Goal: Task Accomplishment & Management: Complete application form

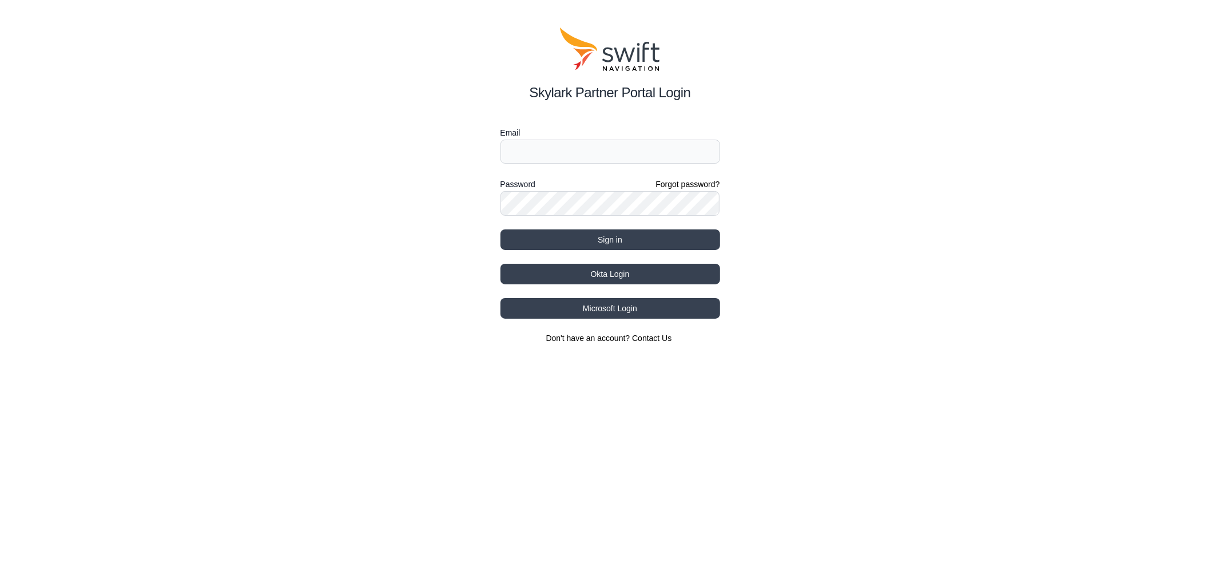
click at [42, 121] on div "Skylark Partner Portal Login Email Password Forgot password? Sign in Okta Login…" at bounding box center [610, 185] width 1220 height 371
click at [624, 272] on button "Okta Login" at bounding box center [610, 274] width 220 height 21
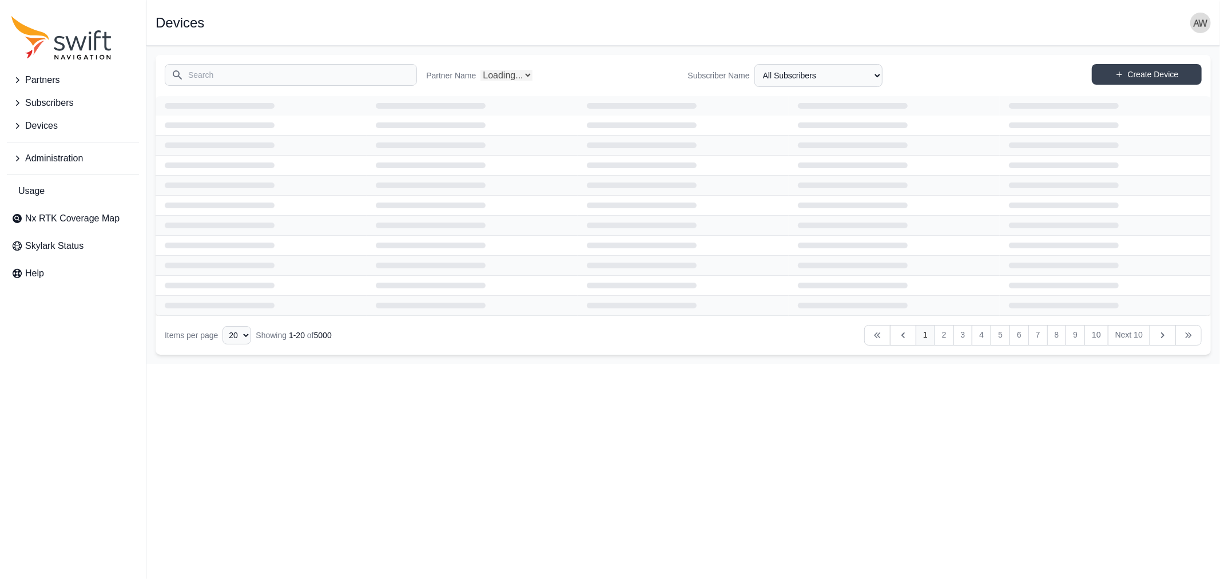
click at [36, 124] on span "Devices" at bounding box center [41, 126] width 33 height 14
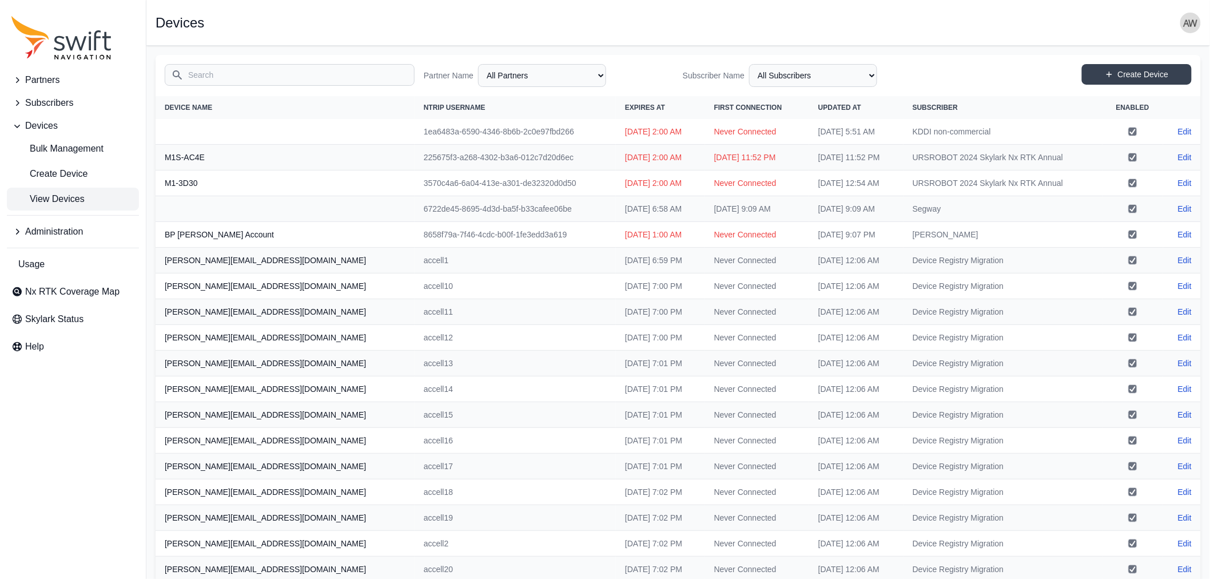
click at [47, 193] on span "View Devices" at bounding box center [47, 199] width 73 height 14
click at [797, 76] on select "All Subscribers <Partner Name> - Customer 1 <Partner Name> - Customer 2 <Partne…" at bounding box center [813, 75] width 128 height 23
click at [525, 75] on select "All Partners AlpsAlpine Andreas Asensing Bad Elf Bench Mark Equipment & Supplie…" at bounding box center [542, 75] width 128 height 23
click at [480, 64] on select "All Partners AlpsAlpine Andreas Asensing Bad Elf Bench Mark Equipment & Supplie…" at bounding box center [542, 75] width 128 height 23
select select "9a00420b-00be-4e42-9d4a-faf05b1297a8"
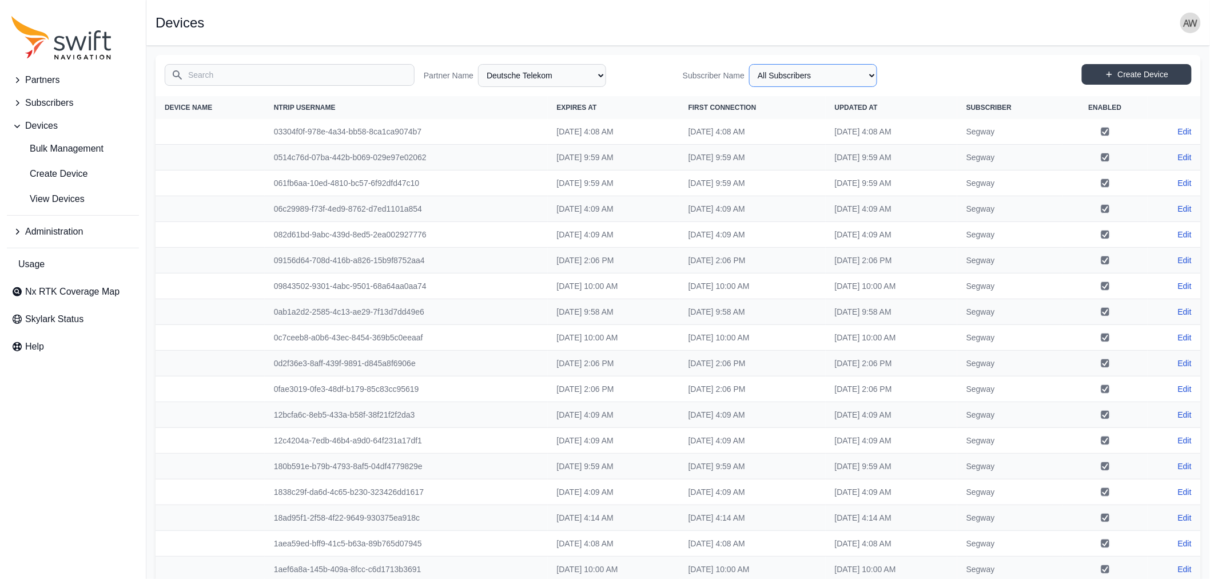
click at [818, 75] on select "All Subscribers Cargomon DB Systemtechnik Deepup Ecovacs Evaluation Fernride Gr…" at bounding box center [813, 75] width 128 height 23
click at [47, 103] on span "Subscribers" at bounding box center [49, 103] width 48 height 14
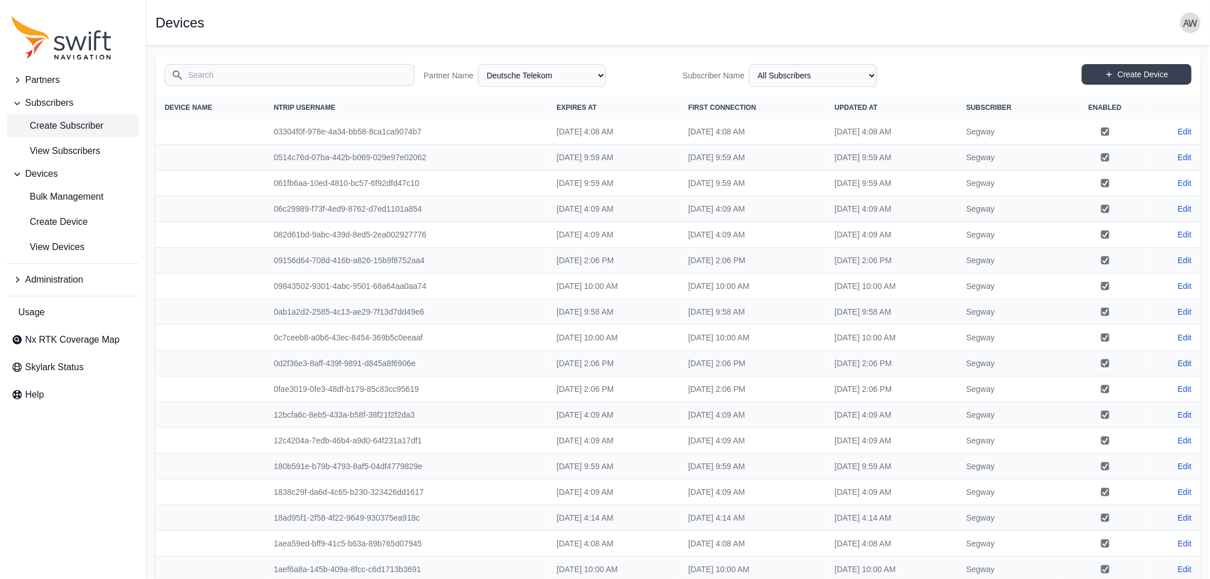
click at [58, 126] on span "Create Subscriber" at bounding box center [57, 126] width 92 height 14
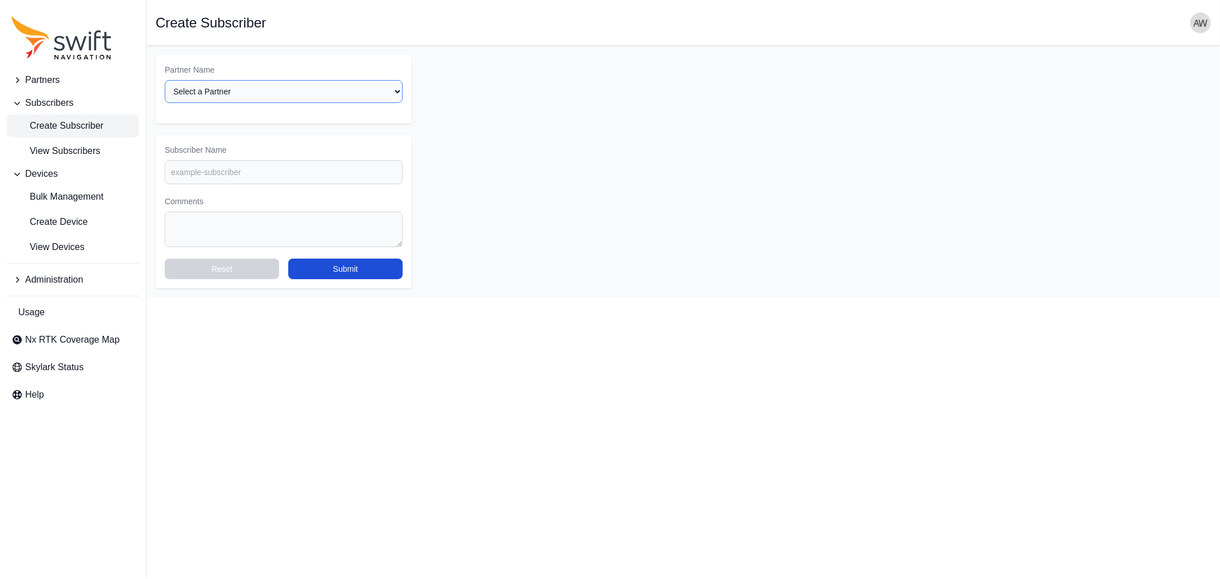
click at [273, 90] on select "Select a Partner AlpsAlpine Andreas Asensing Bad Elf Bench Mark Equipment & Sup…" at bounding box center [284, 91] width 238 height 23
select select "9a00420b-00be-4e42-9d4a-faf05b1297a8"
click at [165, 80] on select "Select a Partner AlpsAlpine Andreas Asensing Bad Elf Bench Mark Equipment & Sup…" at bounding box center [284, 91] width 238 height 23
click at [253, 173] on input "Subscriber Name" at bounding box center [284, 172] width 238 height 24
type input "Phoenix-Wings"
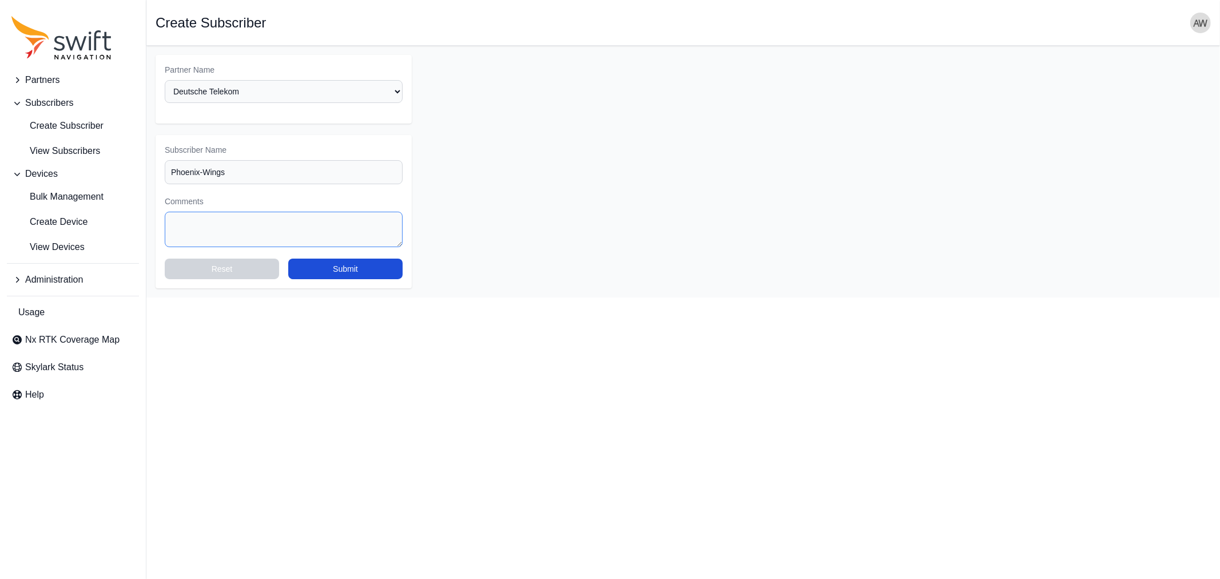
click at [261, 216] on textarea "Comments" at bounding box center [284, 229] width 238 height 35
click at [327, 263] on button "Submit" at bounding box center [345, 269] width 114 height 21
select select "9a00420b-00be-4e42-9d4a-faf05b1297a8"
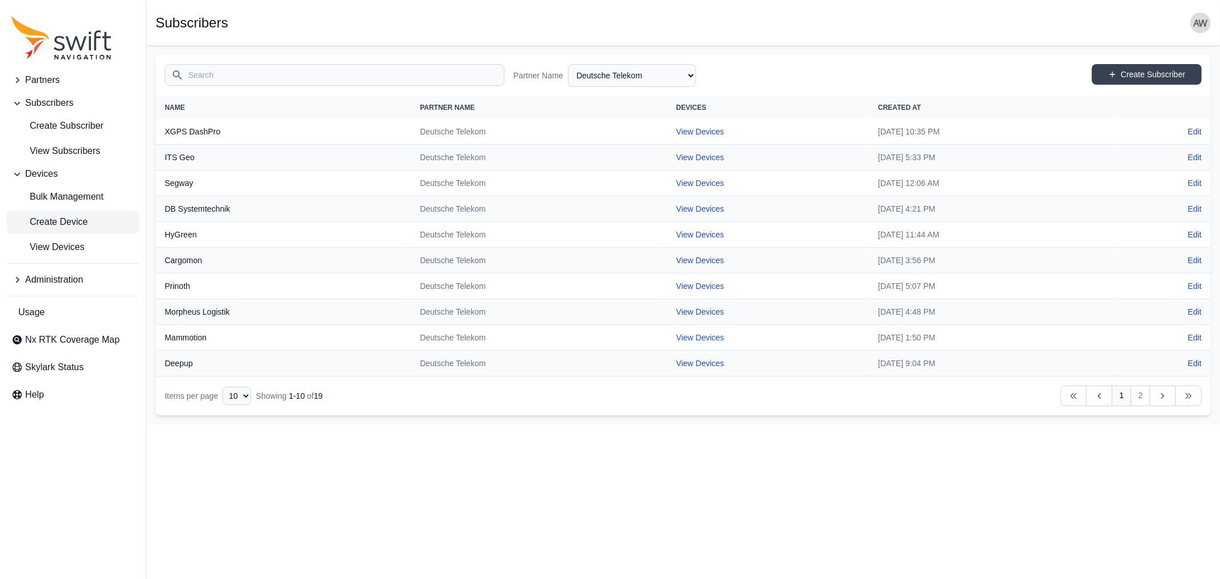
click at [56, 218] on span "Create Device" at bounding box center [49, 222] width 76 height 14
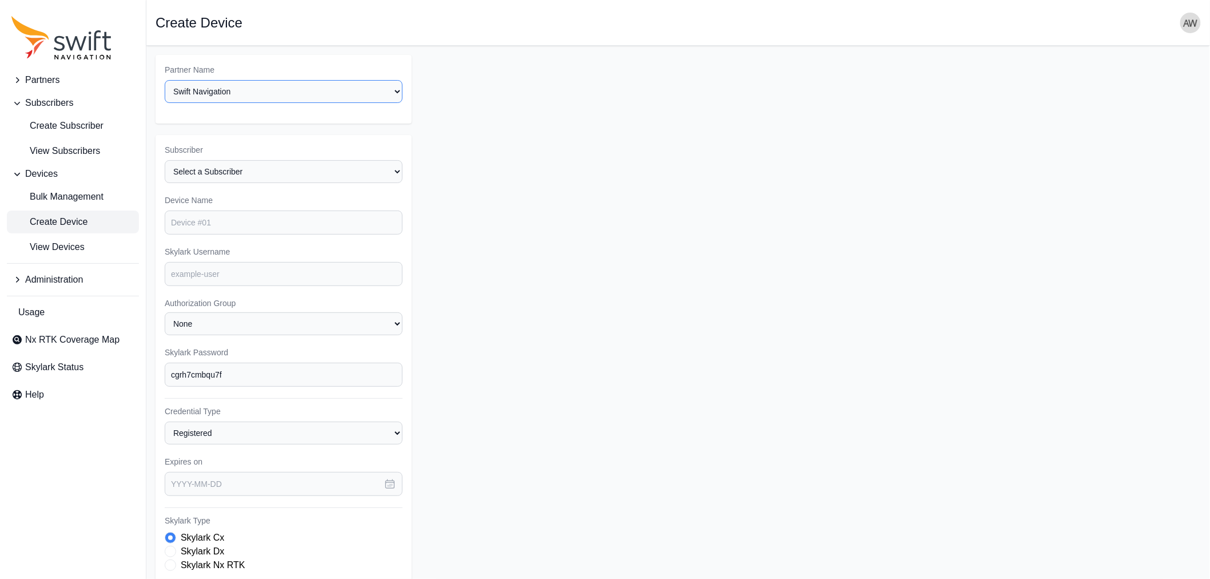
click at [266, 92] on select "Select a Partner AlpsAlpine Andreas Asensing Bad Elf Bench Mark Equipment & Sup…" at bounding box center [284, 91] width 238 height 23
click at [165, 80] on select "Select a Partner AlpsAlpine Andreas Asensing Bad Elf Bench Mark Equipment & Sup…" at bounding box center [284, 91] width 238 height 23
select select "9a00420b-00be-4e42-9d4a-faf05b1297a8"
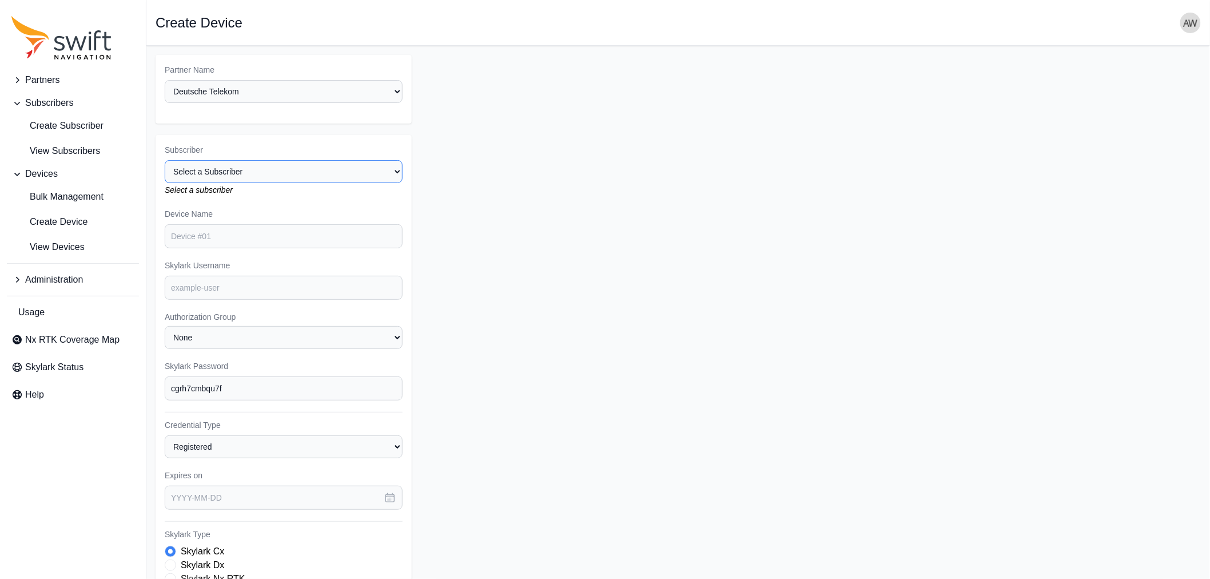
click at [260, 166] on select "Select a Subscriber Cargomon DB Systemtechnik Deepup Ecovacs Evaluation Fernrid…" at bounding box center [284, 171] width 238 height 23
select select "44a1231d-18e8-4b9d-aa26-e02e78e49721"
click at [165, 160] on select "Select a Subscriber Cargomon DB Systemtechnik Deepup Ecovacs Evaluation Fernrid…" at bounding box center [284, 171] width 238 height 23
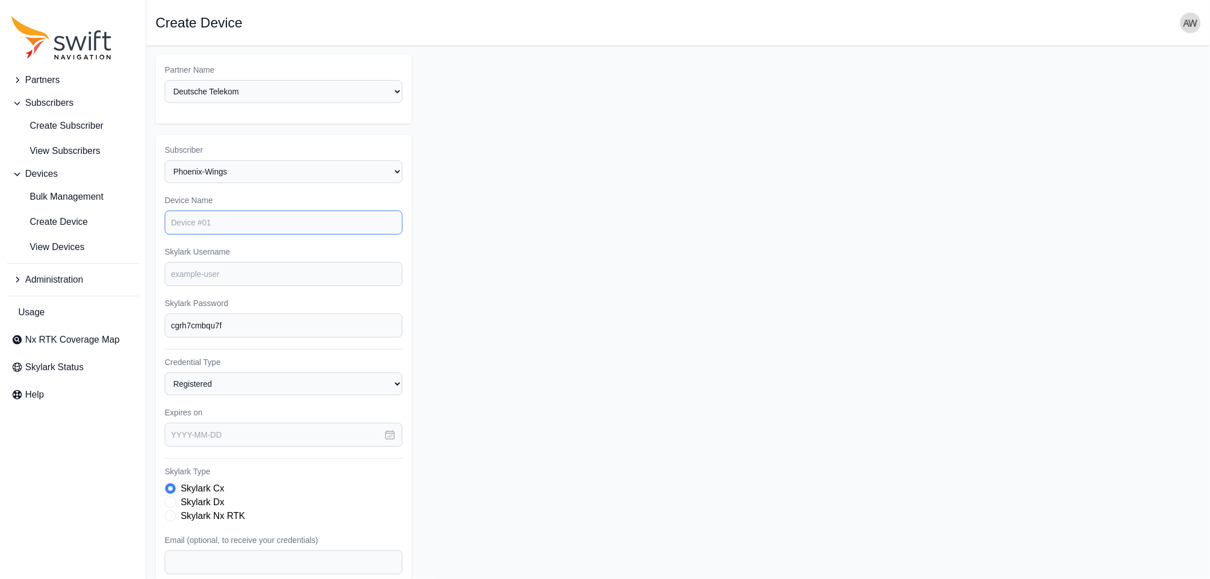
click at [256, 222] on input "Device Name" at bounding box center [284, 222] width 238 height 24
type input "phoenix.eval.nx"
click at [610, 214] on form "Partner Name Select a Partner AlpsAlpine Andreas Asensing Bad Elf Bench Mark Eq…" at bounding box center [678, 384] width 1045 height 658
click at [273, 270] on input "Skylark Username" at bounding box center [284, 274] width 238 height 24
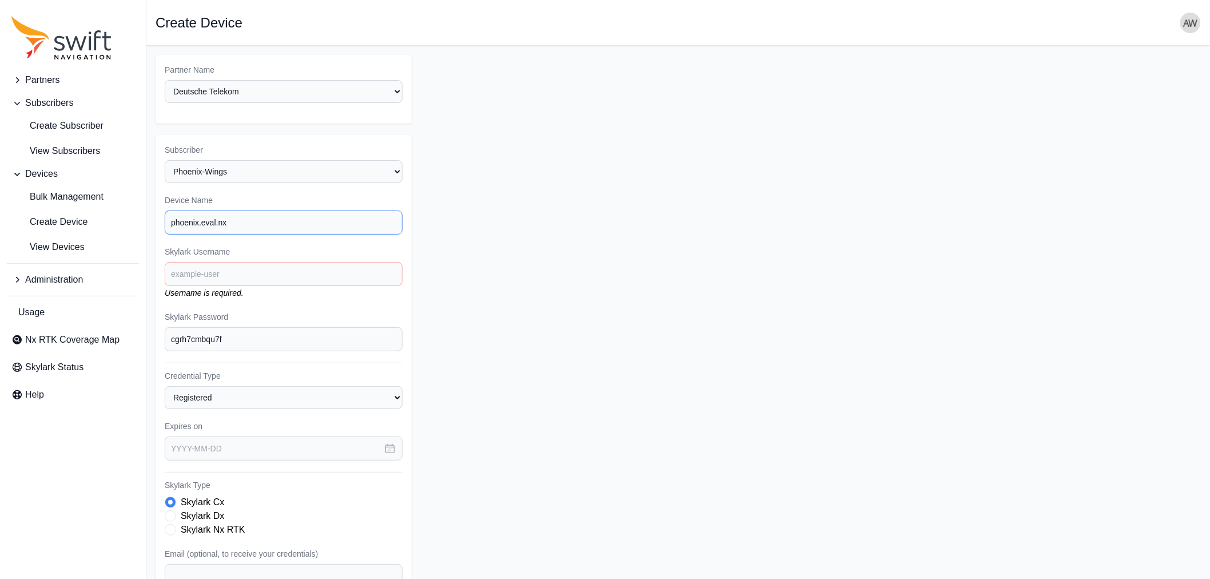
drag, startPoint x: 258, startPoint y: 220, endPoint x: 160, endPoint y: 215, distance: 97.9
click at [160, 215] on div "Subscriber Select a Subscriber Cargomon DB Systemtechnik Deepup Ecovacs Evaluat…" at bounding box center [284, 430] width 256 height 591
click at [203, 272] on input "Skylark Username" at bounding box center [284, 274] width 238 height 24
paste input "phoenix.eval.nx"
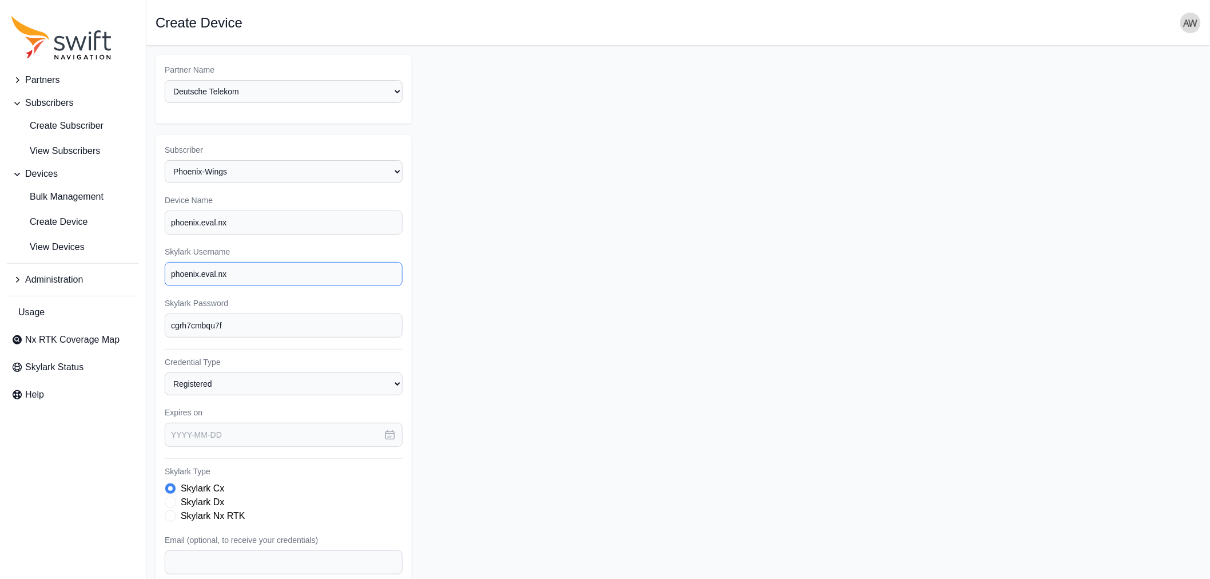
type input "phoenix.eval.nx"
